Goal: Check status: Check status

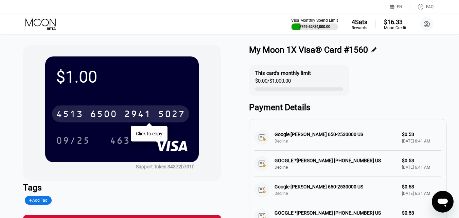
scroll to position [136, 0]
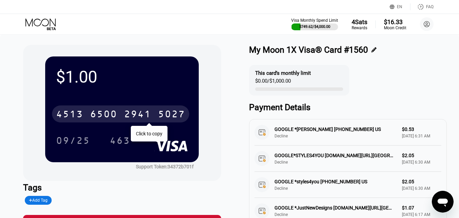
click at [40, 21] on icon at bounding box center [42, 24] width 32 height 12
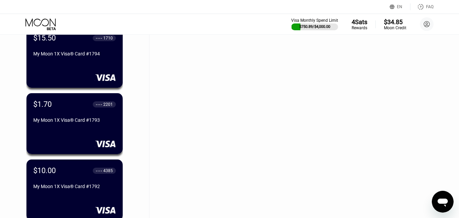
scroll to position [136, 0]
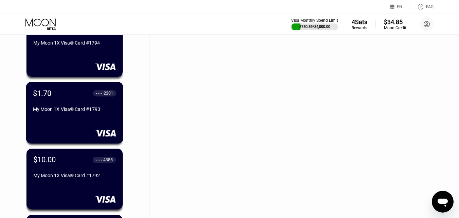
click at [94, 105] on div "$1.70 ● ● ● ● 2201 My Moon 1X Visa® Card #1793" at bounding box center [74, 102] width 83 height 26
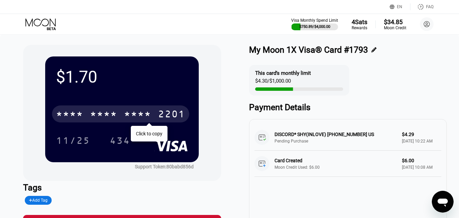
click at [106, 117] on div "* * * *" at bounding box center [103, 114] width 27 height 11
